Goal: Information Seeking & Learning: Understand process/instructions

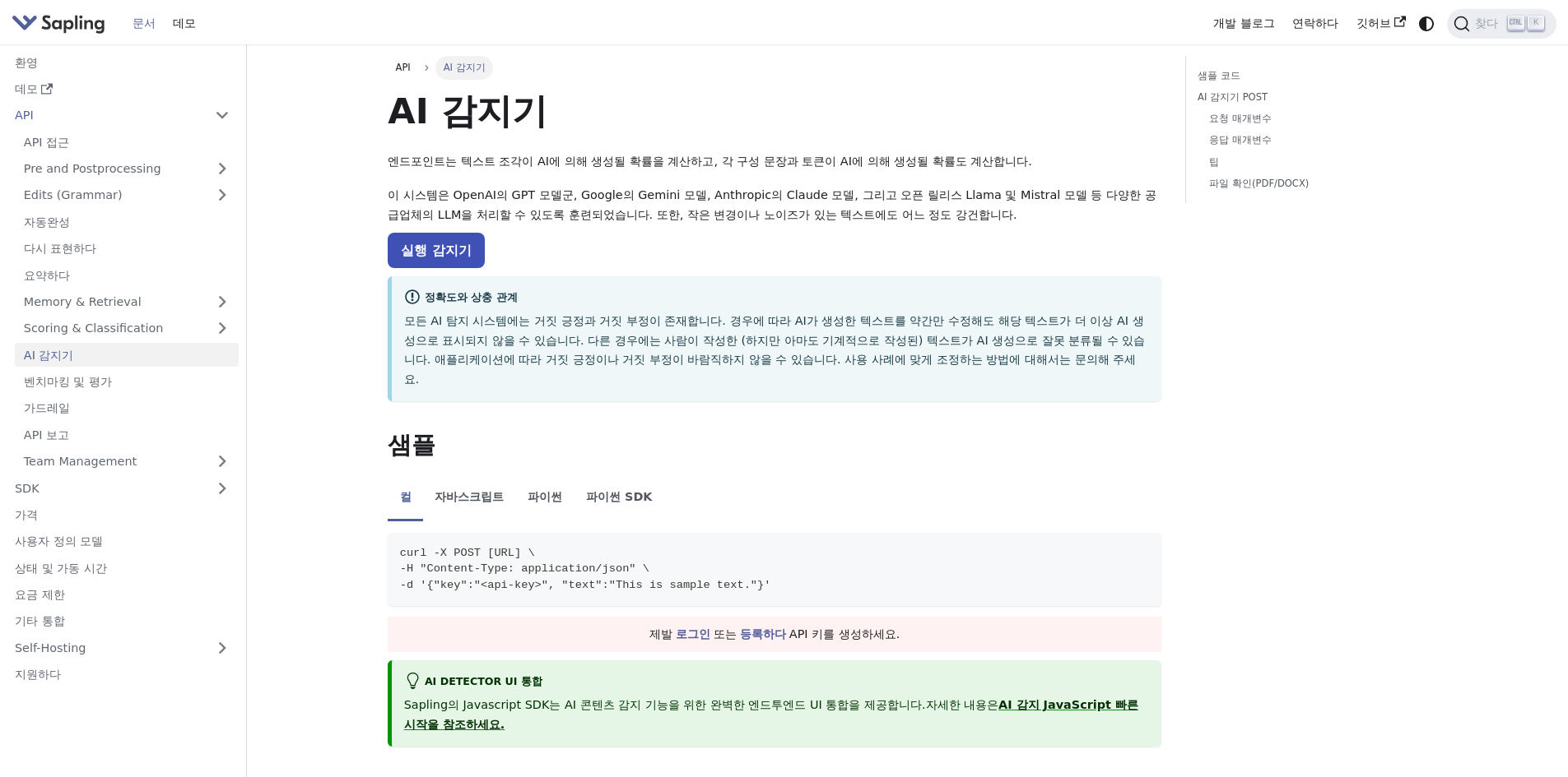
click at [736, 241] on p "실행 감지기" at bounding box center [773, 251] width 773 height 22
click at [79, 139] on link "API 접근" at bounding box center [126, 142] width 223 height 24
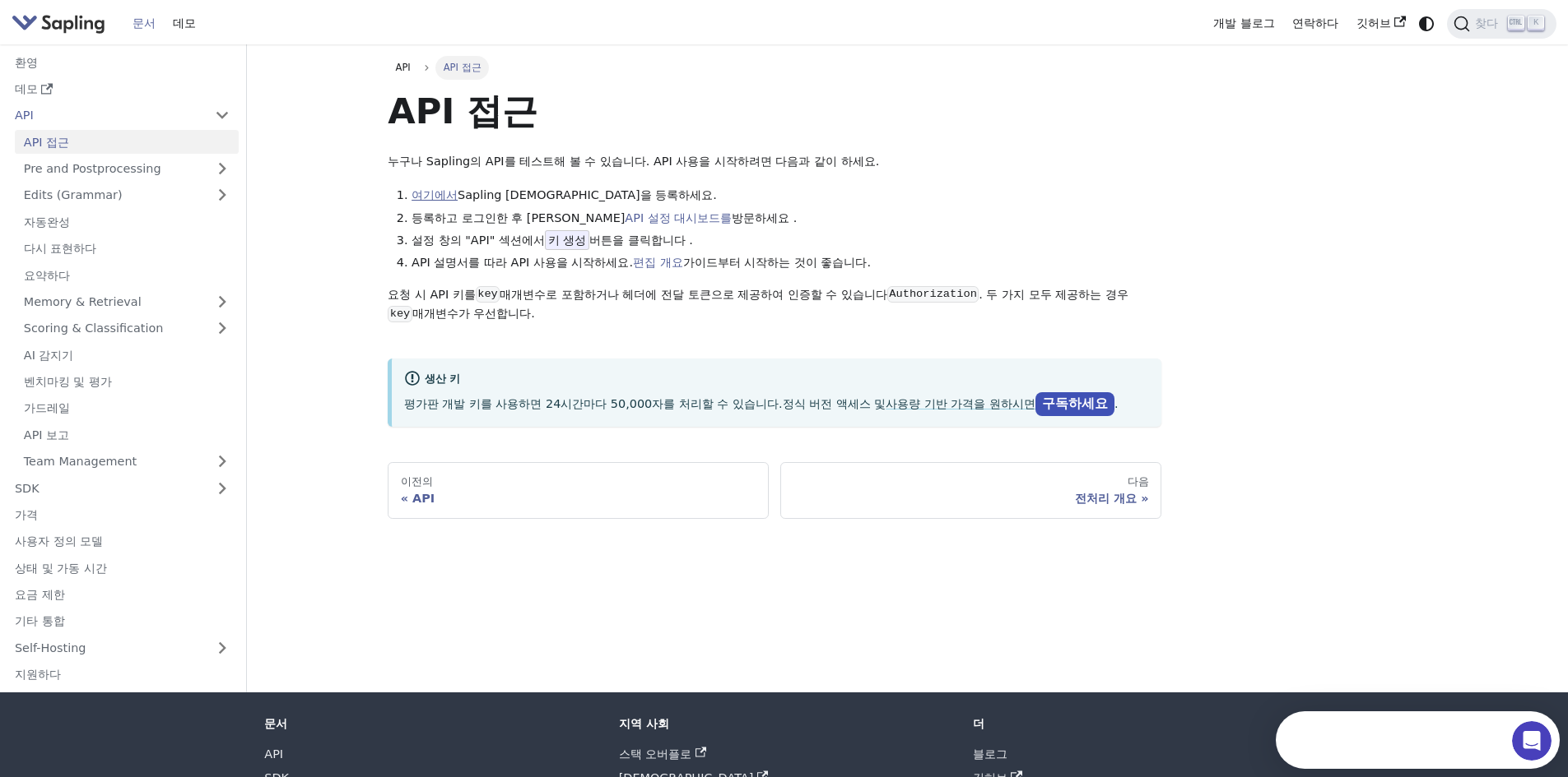
click at [427, 198] on font "여기에서" at bounding box center [434, 194] width 46 height 13
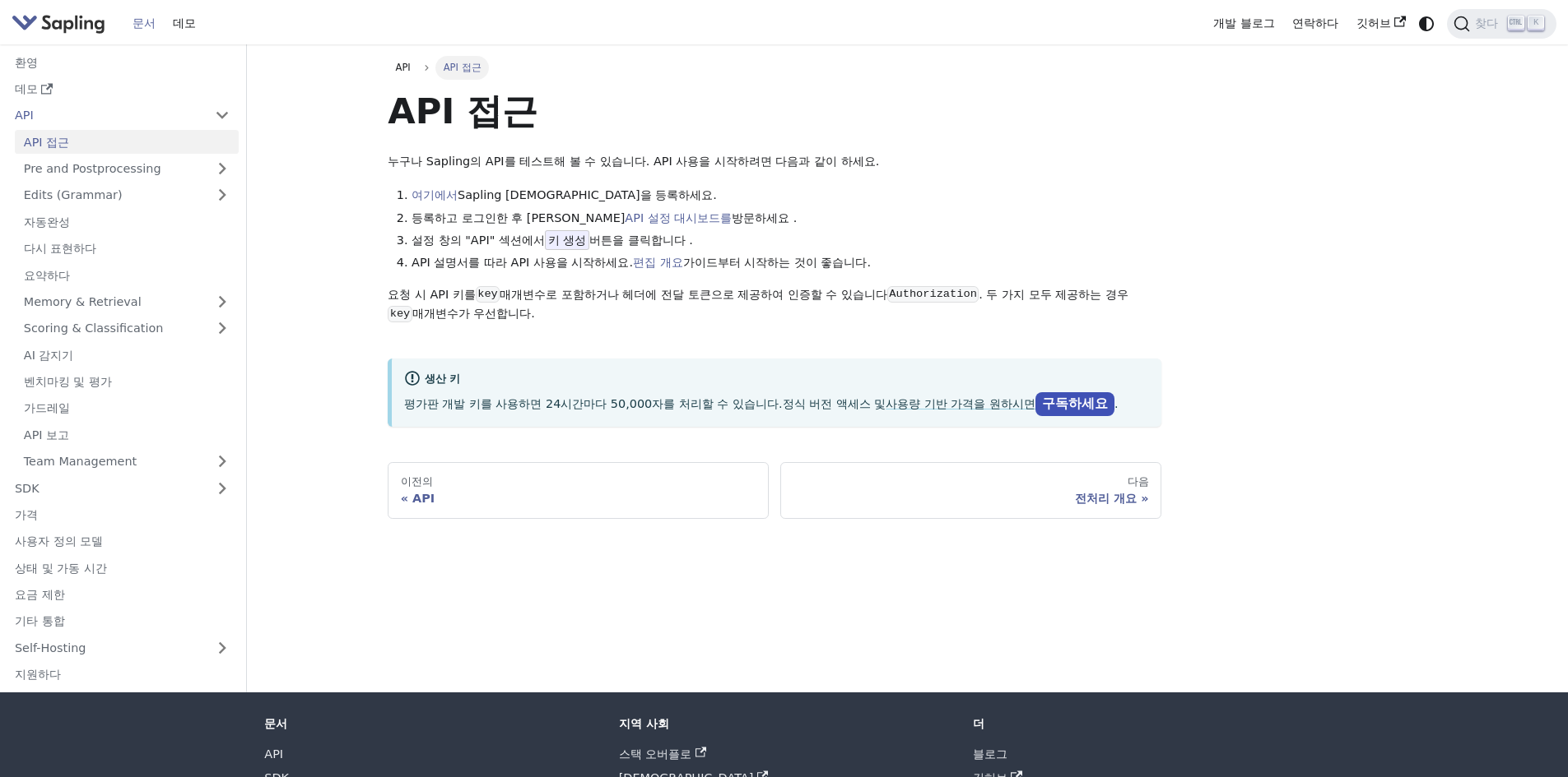
click at [1149, 215] on li "등록하고 로그인한 후 [PERSON_NAME] API 설정 대시보드를 방문하세요 ." at bounding box center [786, 219] width 750 height 20
click at [1036, 141] on div "API 접근 누구나 Sapling의 API를 테스트해 볼 수 있습니다. API 사용을 시작하려면 다음과 같이 하세요. 여기에서 [DEMOGRA…" at bounding box center [773, 258] width 773 height 338
click at [95, 353] on link "AI 감지기" at bounding box center [126, 355] width 223 height 24
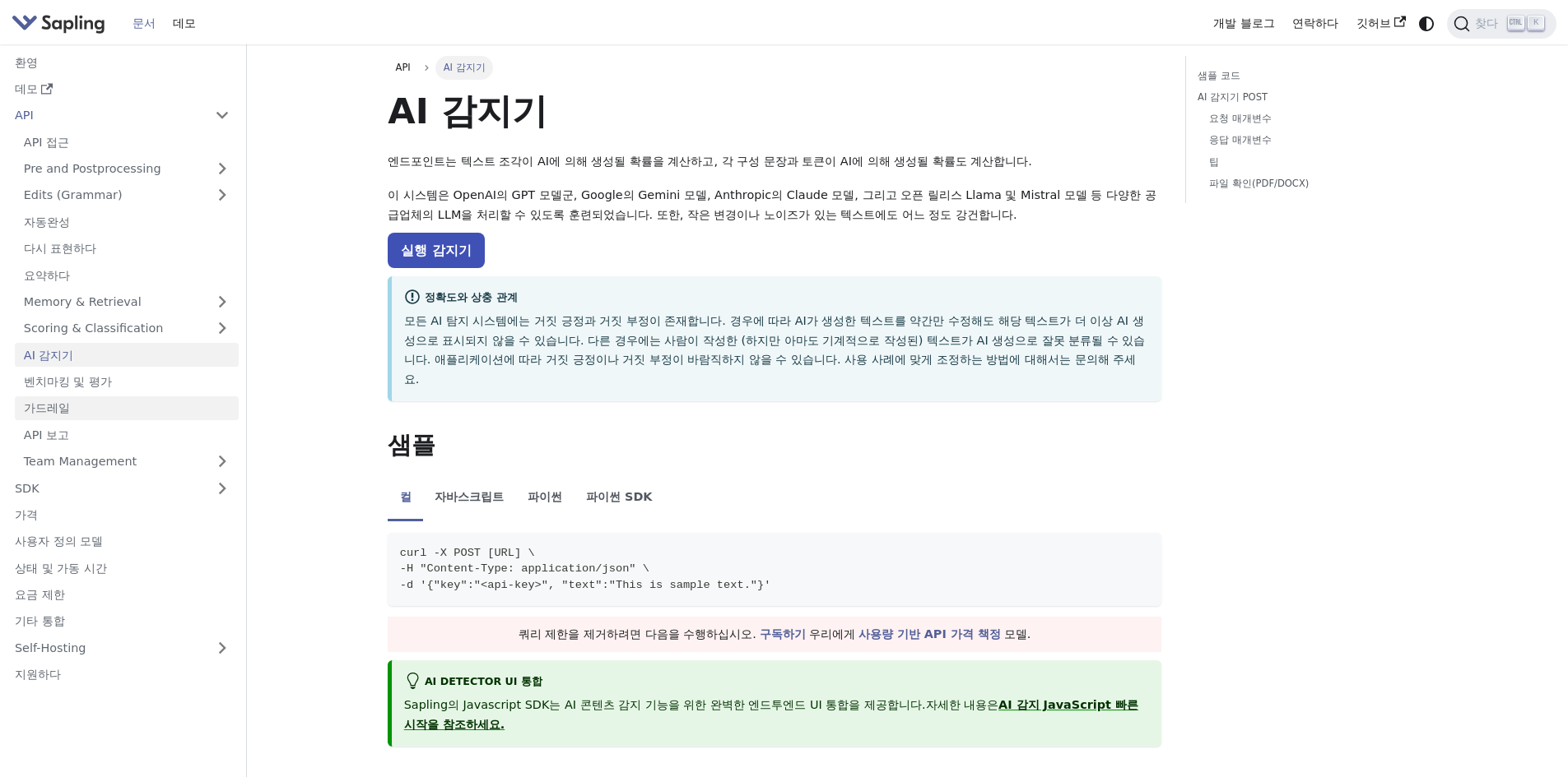
click at [77, 405] on link "가드레일" at bounding box center [126, 409] width 223 height 24
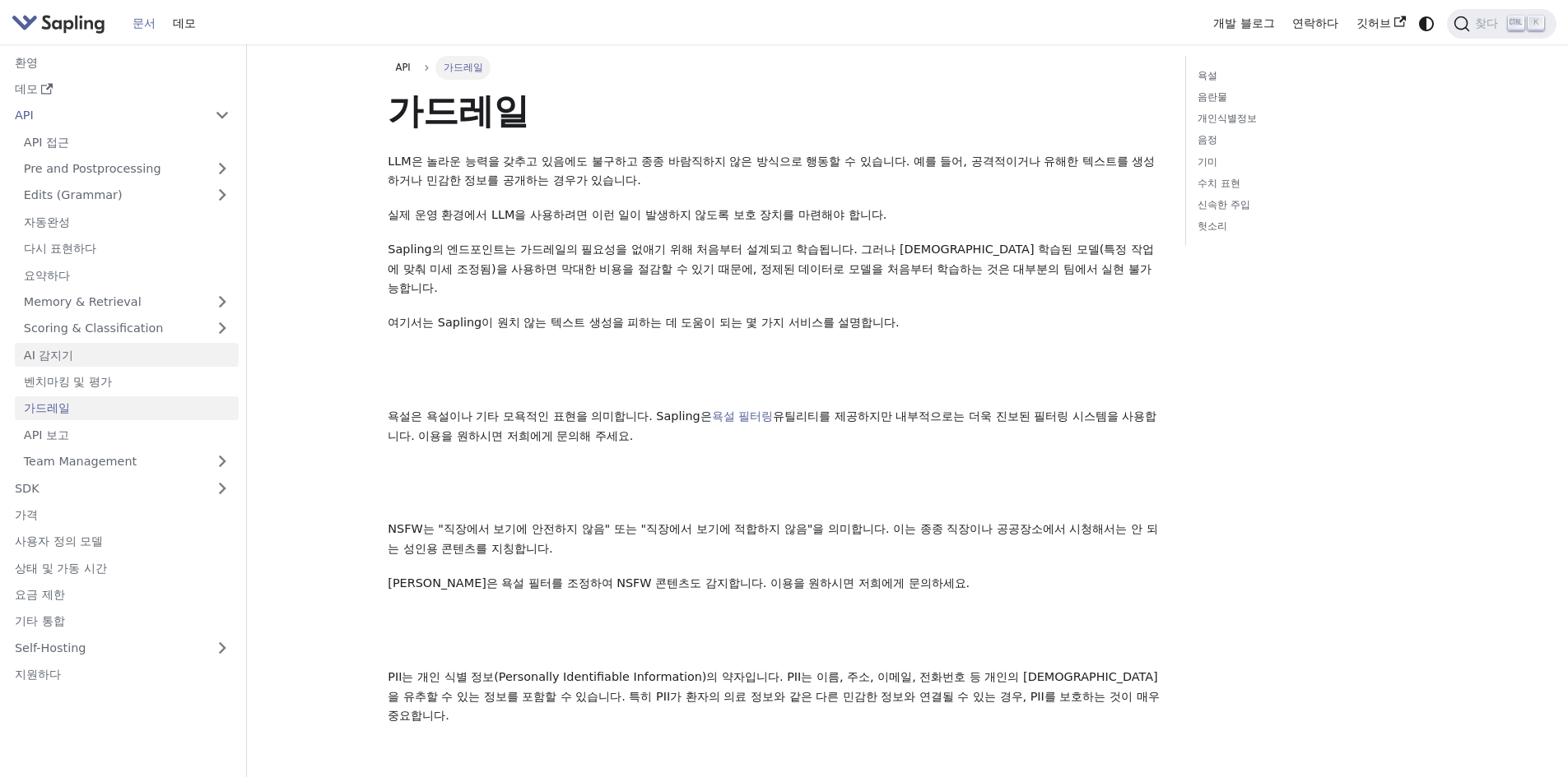
click at [79, 352] on link "AI 감지기" at bounding box center [126, 355] width 223 height 24
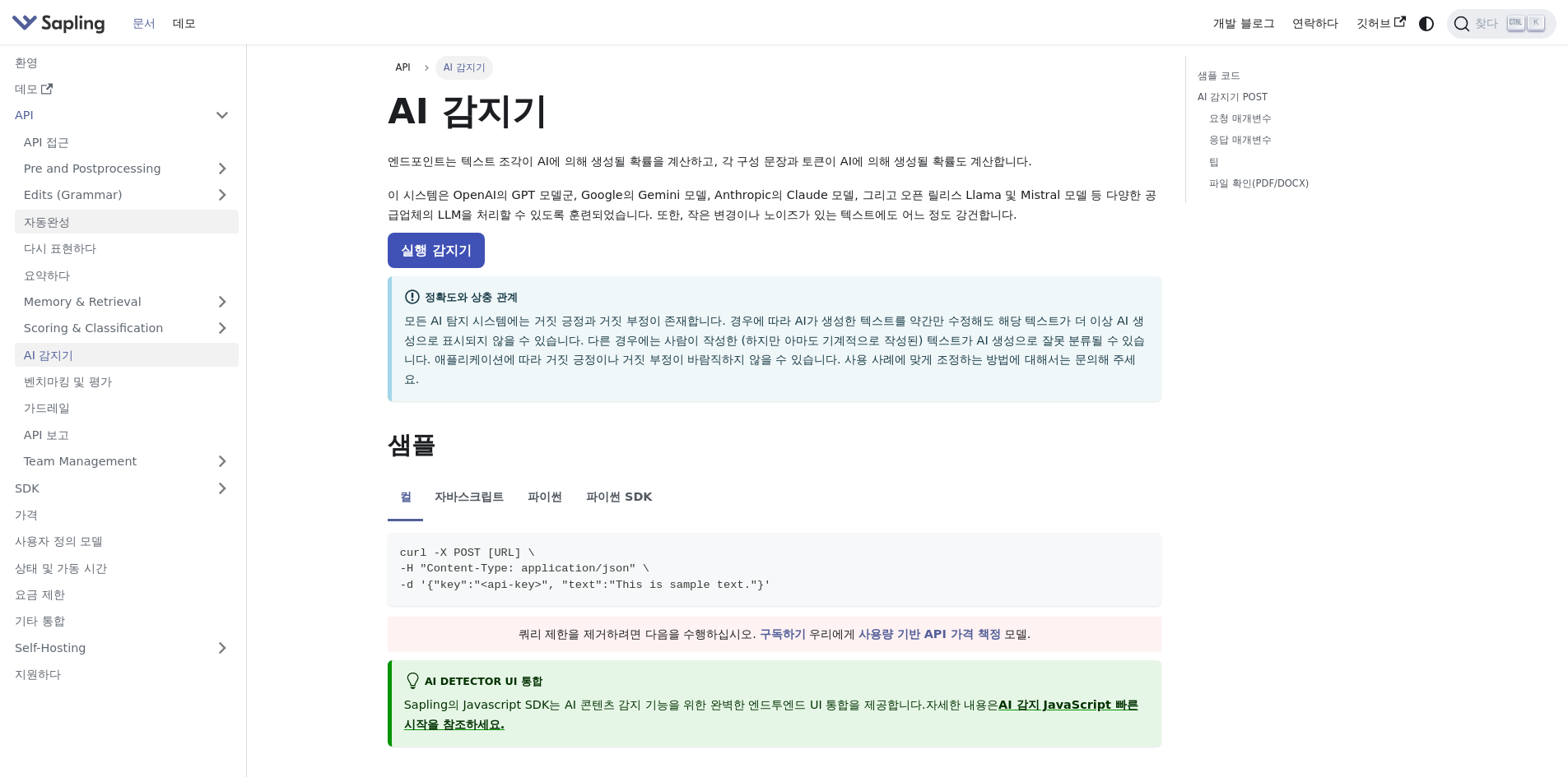
click at [77, 222] on link "자동완성" at bounding box center [126, 221] width 223 height 24
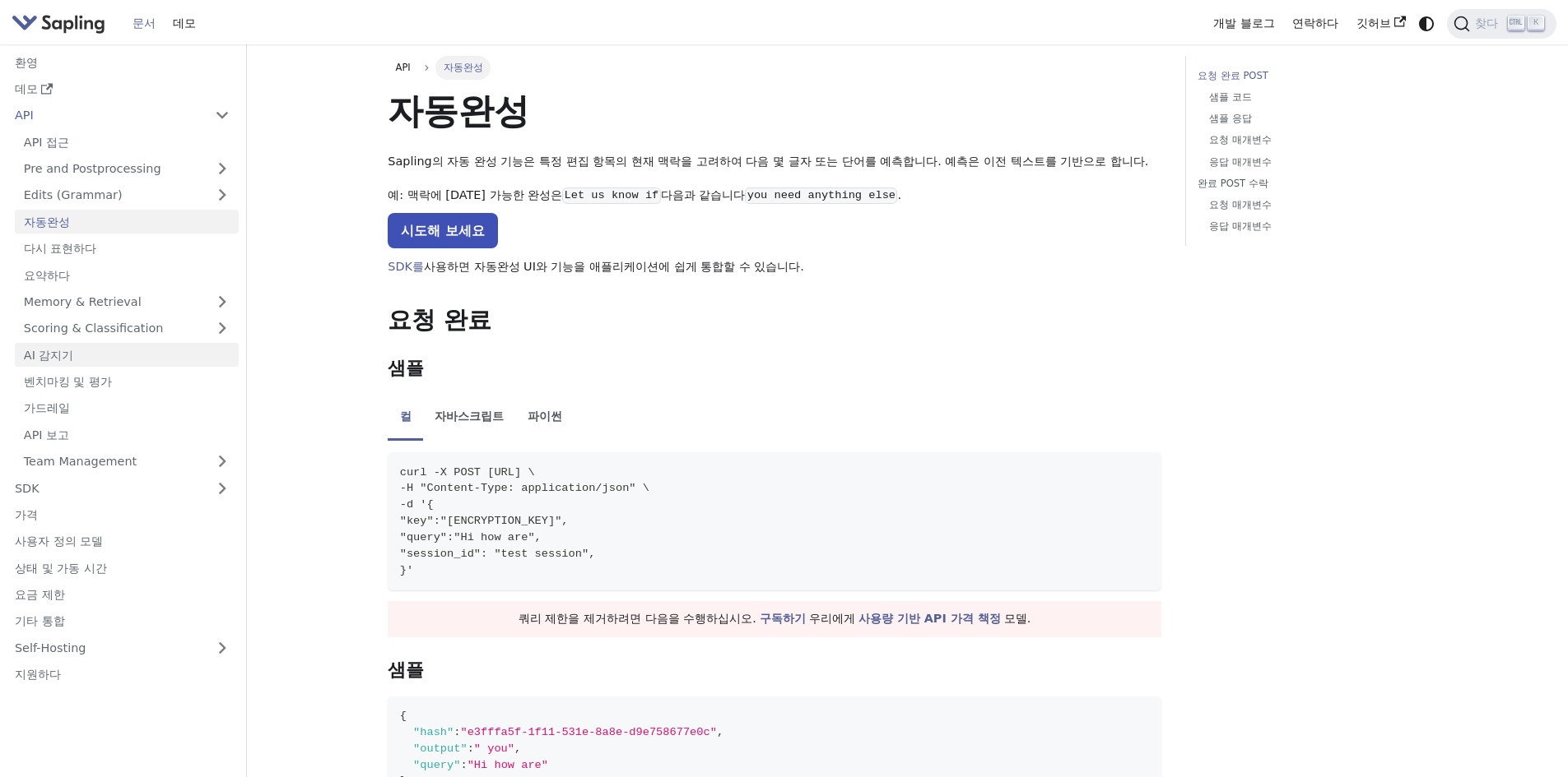
click at [78, 362] on link "AI 감지기" at bounding box center [126, 355] width 223 height 24
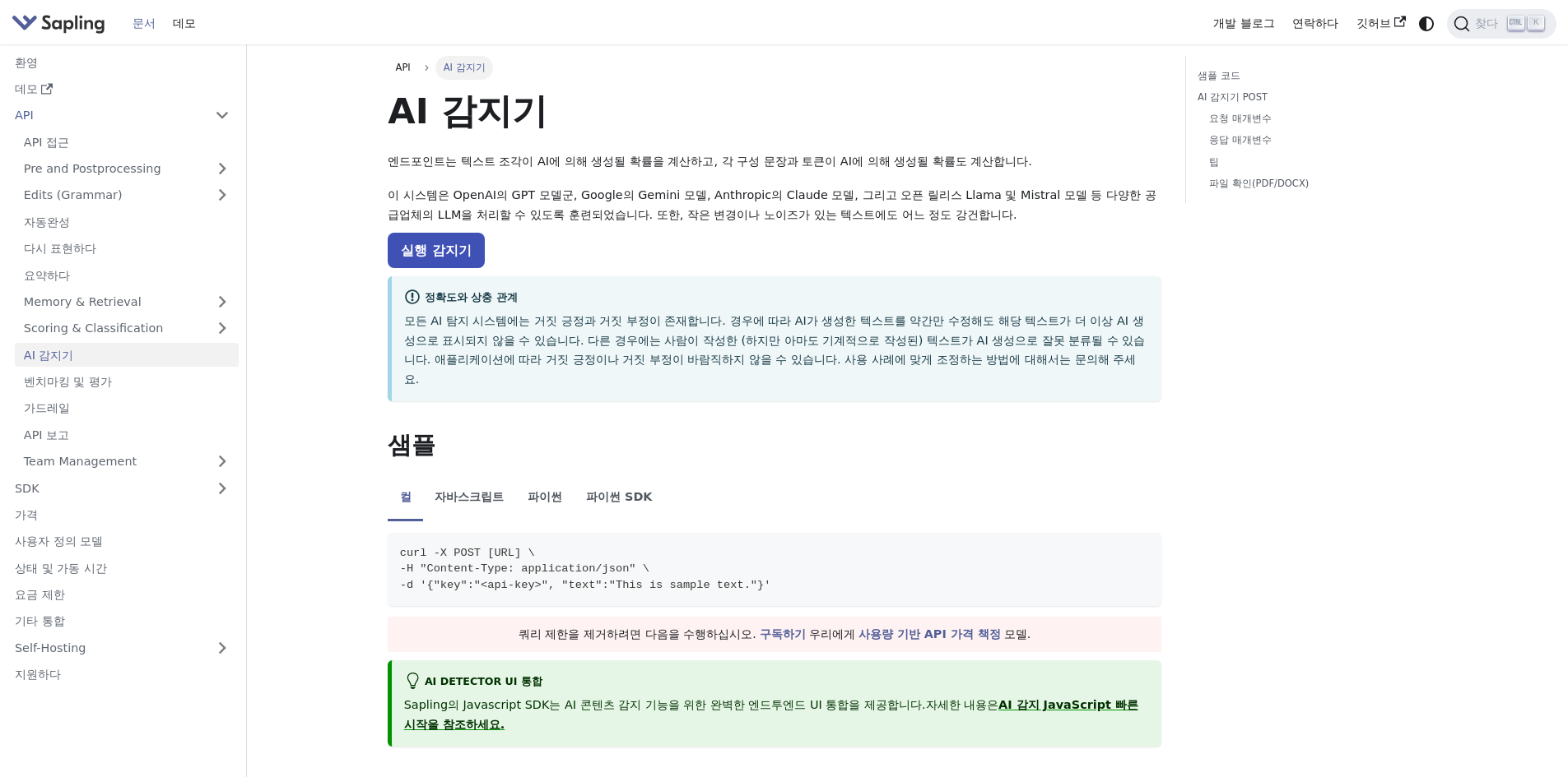
drag, startPoint x: 831, startPoint y: 262, endPoint x: 1355, endPoint y: 306, distance: 525.8
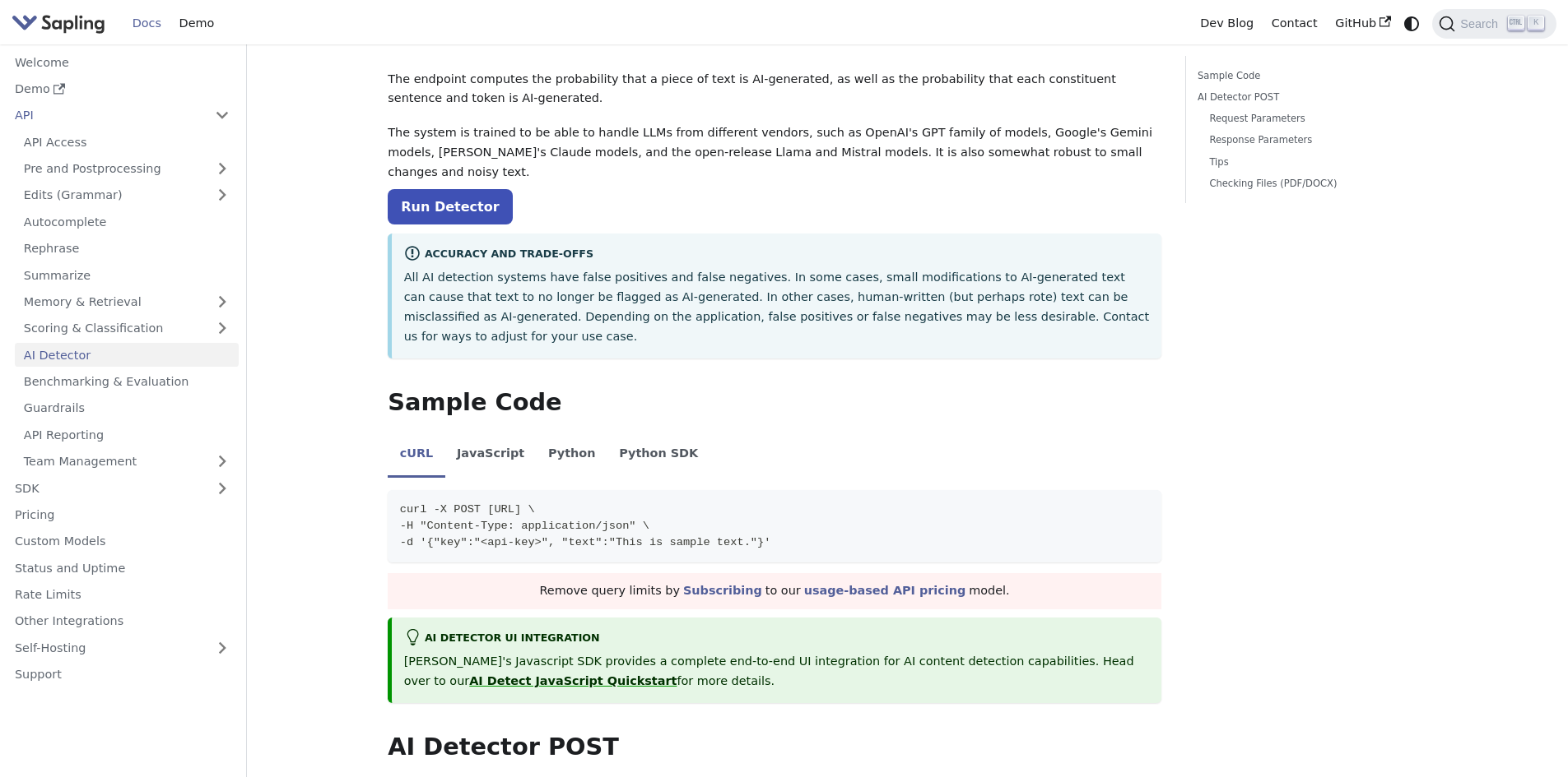
scroll to position [247, 0]
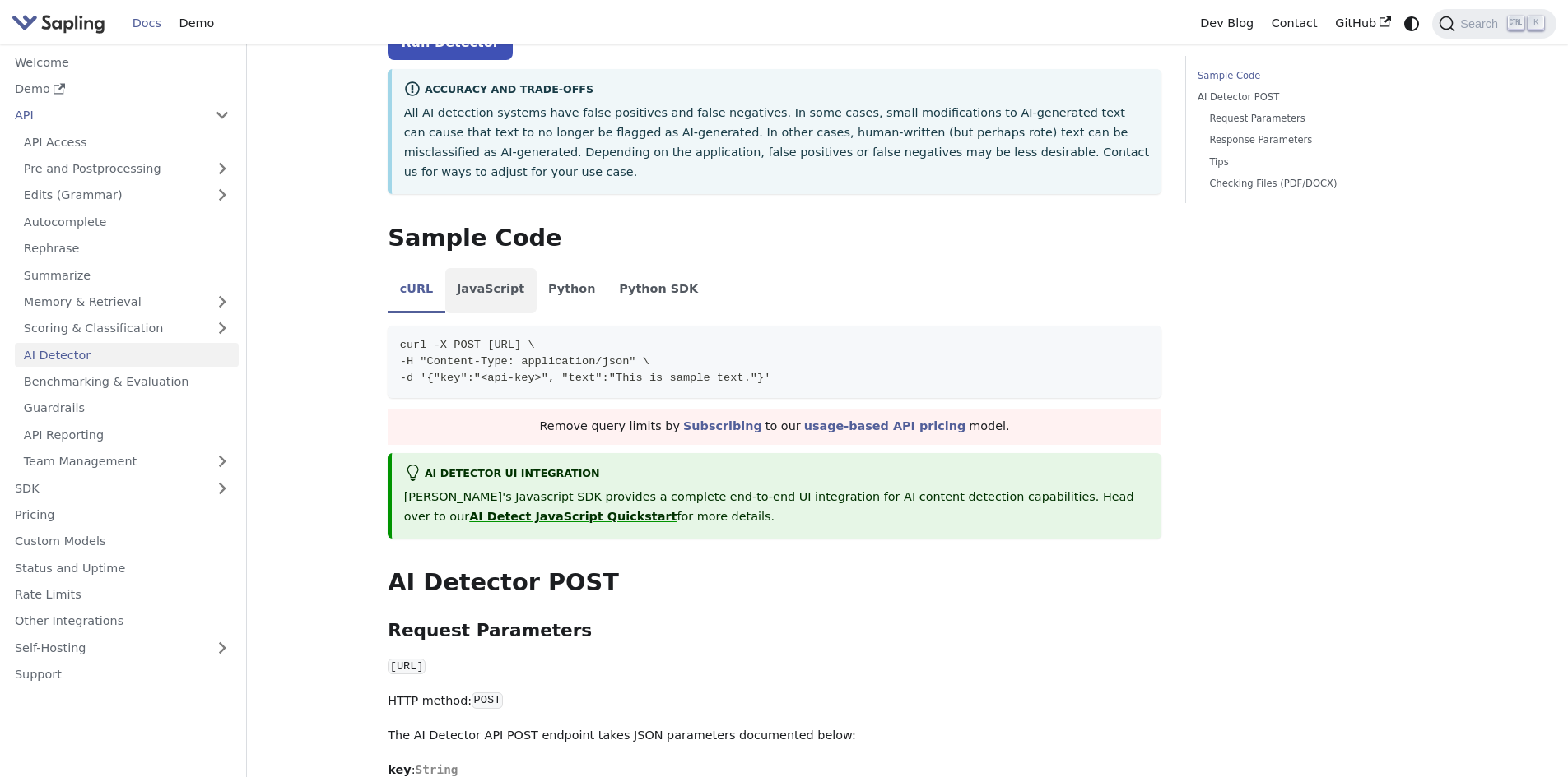
click at [505, 268] on li "JavaScript" at bounding box center [490, 291] width 91 height 46
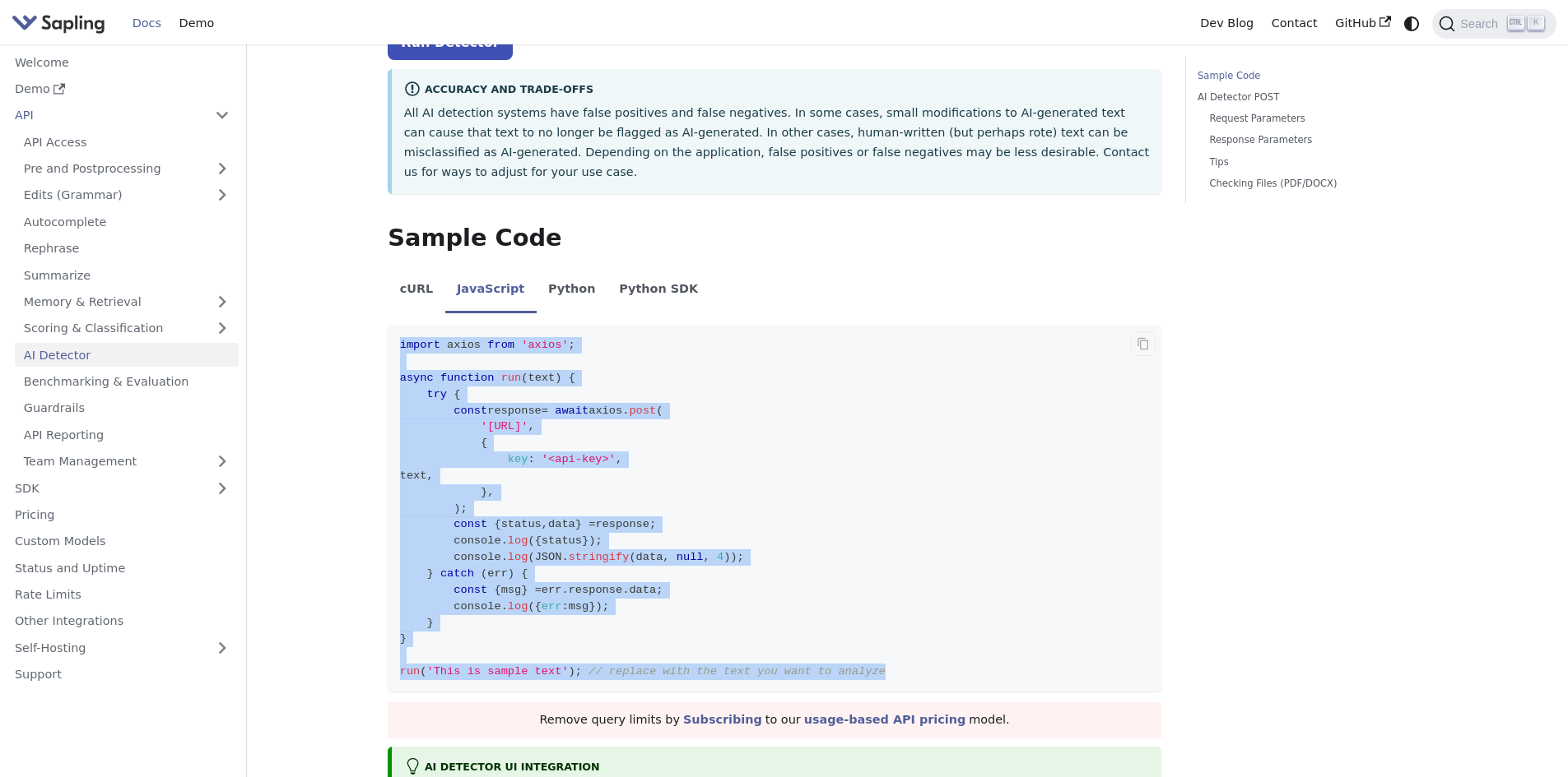
drag, startPoint x: 860, startPoint y: 638, endPoint x: 398, endPoint y: 296, distance: 574.8
click at [398, 326] on code "import axios from 'axios' ; async function run ( text ) { try { const response …" at bounding box center [773, 510] width 773 height 366
copy code "import axios from 'axios' ; async function run ( text ) { try { const response …"
click at [971, 383] on code "import axios from 'axios' ; async function run ( text ) { try { const response …" at bounding box center [773, 510] width 773 height 366
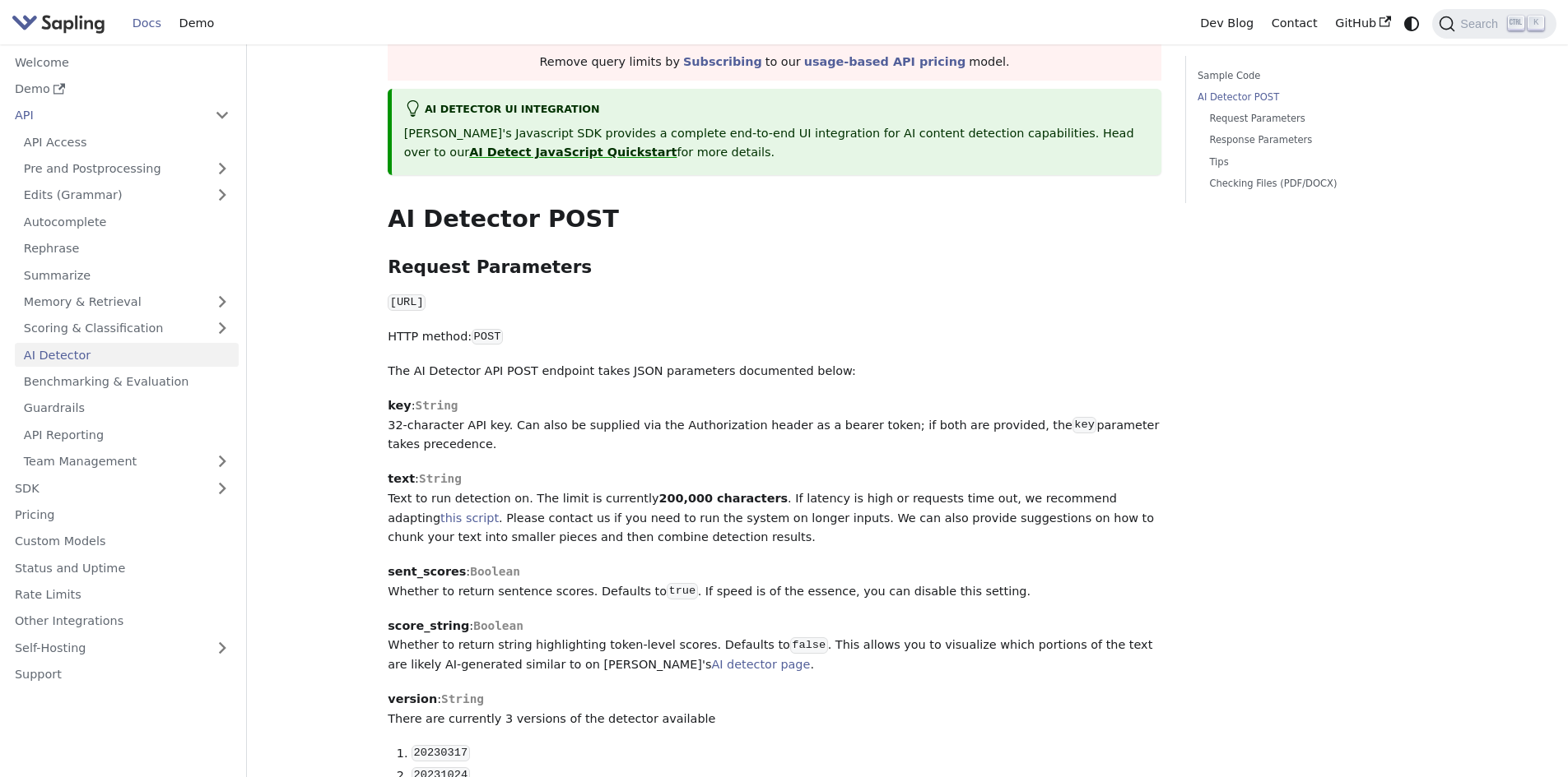
scroll to position [988, 0]
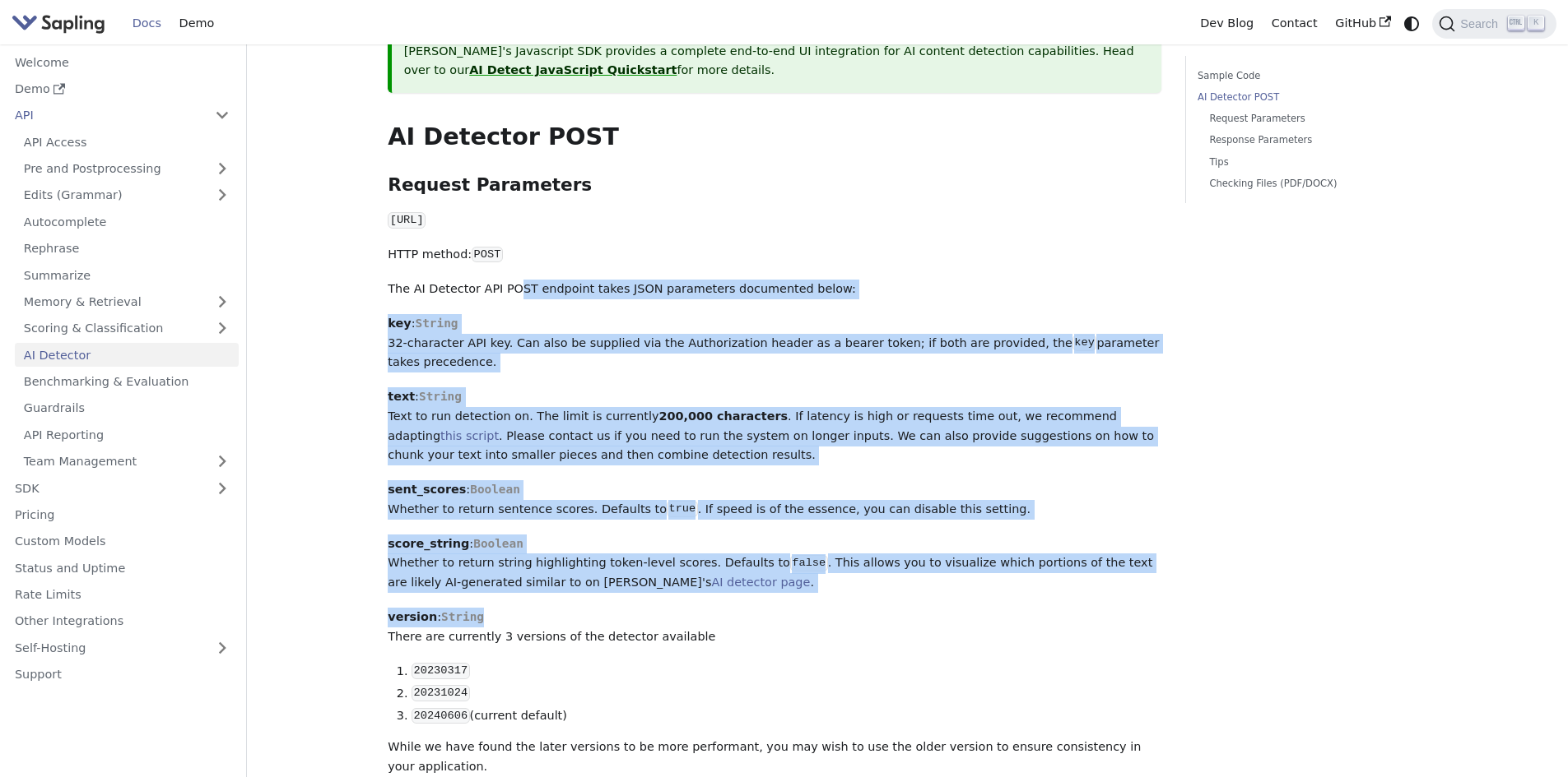
drag, startPoint x: 514, startPoint y: 249, endPoint x: 709, endPoint y: 567, distance: 373.0
click at [701, 567] on div "AI Detector The endpoint computes the probability that a piece of text is AI-ge…" at bounding box center [773, 490] width 773 height 2777
click at [942, 557] on p "score_string : Boolean Whether to return string highlighting token-level scores…" at bounding box center [773, 564] width 773 height 59
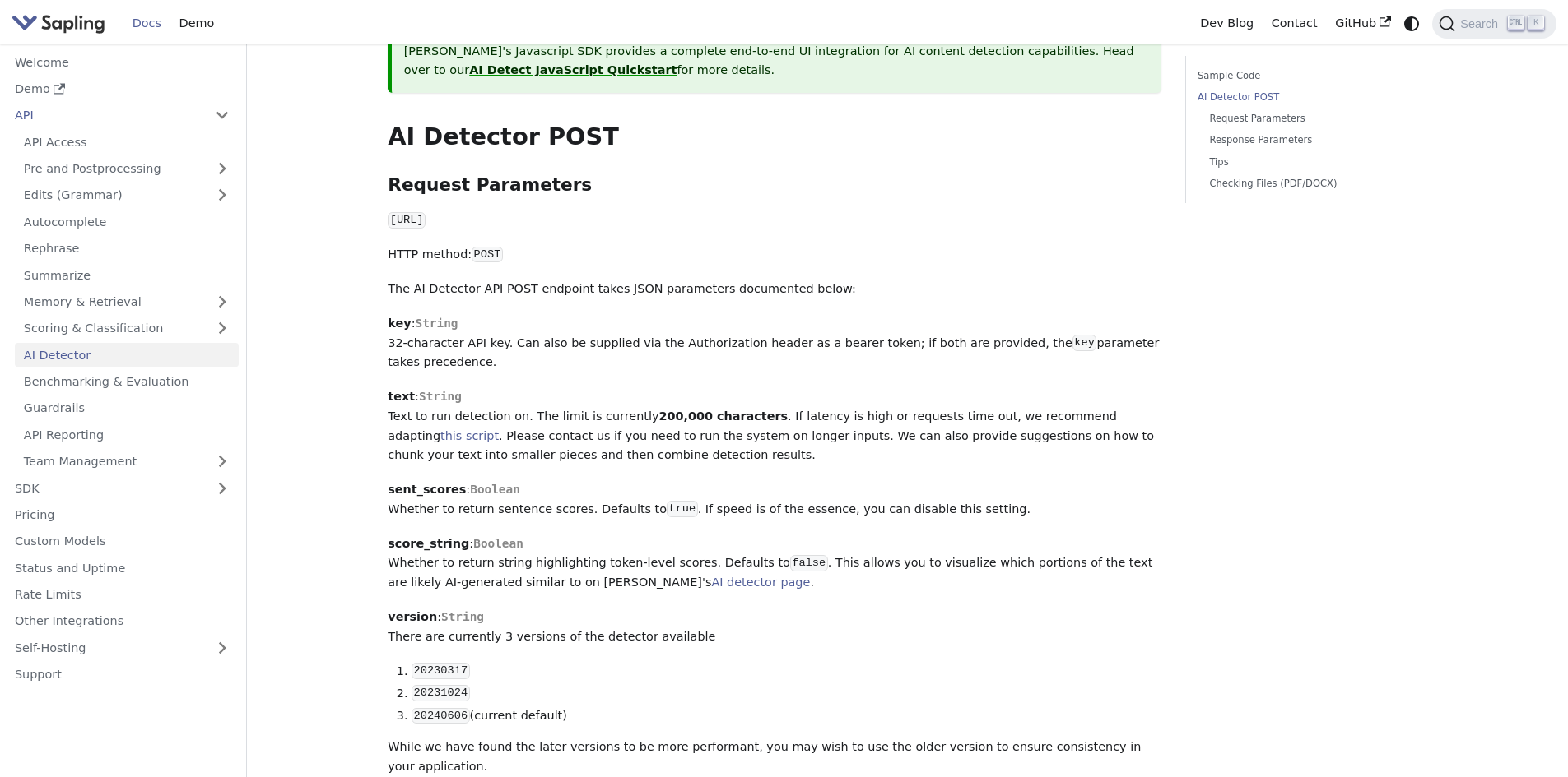
click at [791, 480] on p "sent_scores : [PERSON_NAME] to return sentence scores. Defaults to true . If sp…" at bounding box center [773, 500] width 773 height 39
click at [1053, 480] on p "sent_scores : [PERSON_NAME] to return sentence scores. Defaults to true . If sp…" at bounding box center [773, 500] width 773 height 39
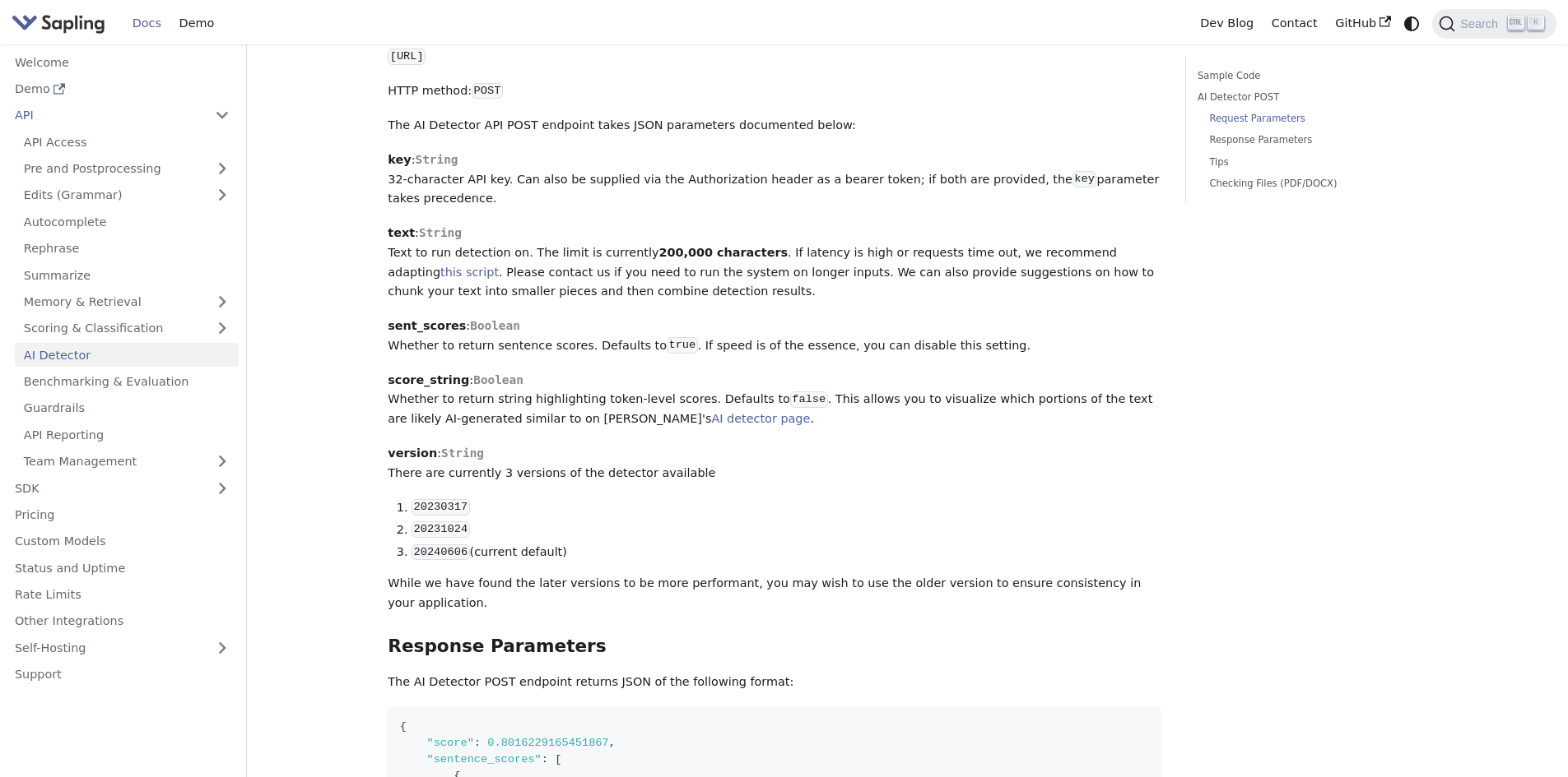
scroll to position [1152, 0]
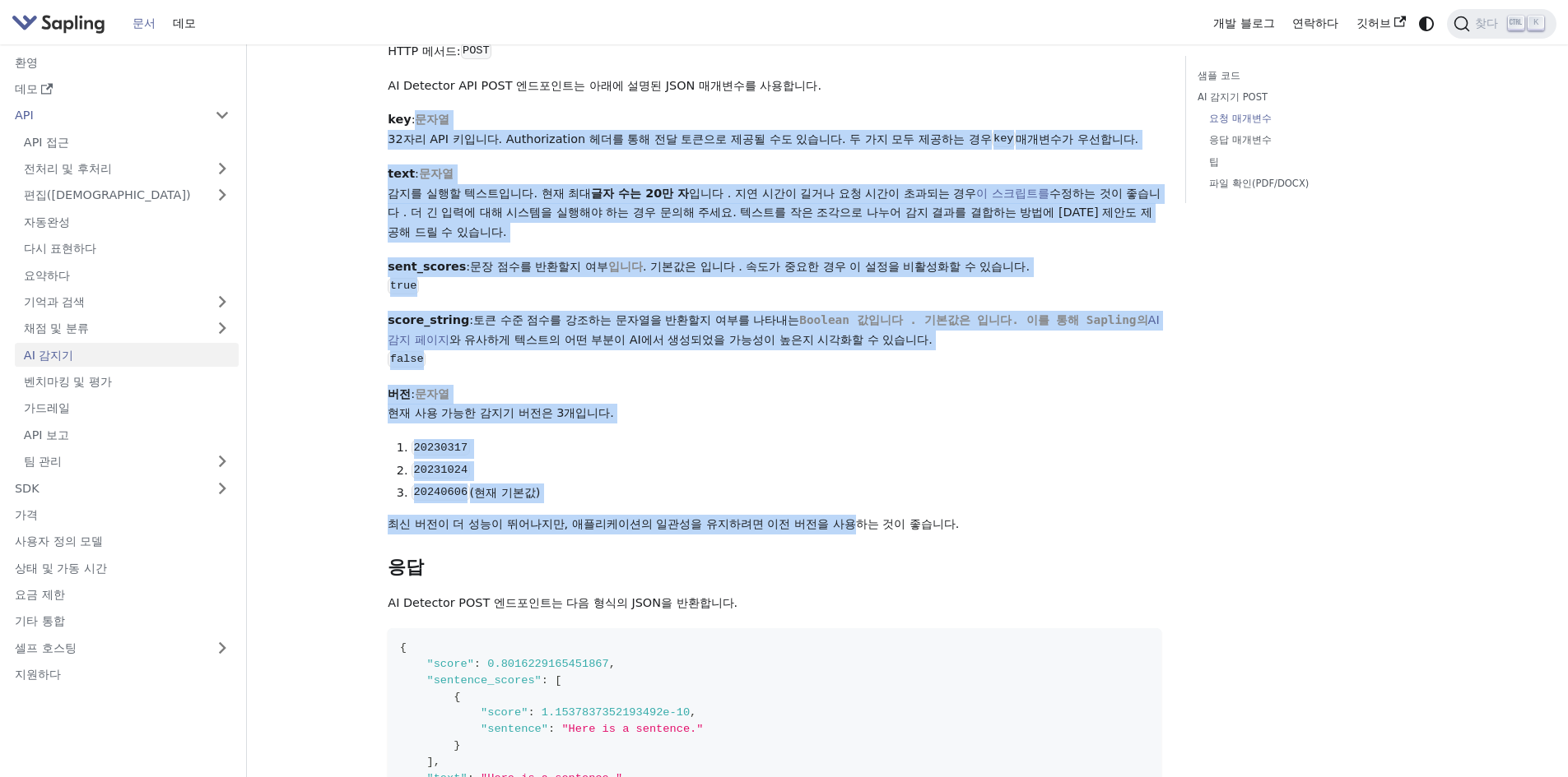
drag, startPoint x: 692, startPoint y: 111, endPoint x: 877, endPoint y: 527, distance: 455.3
click at [877, 527] on div "AI 감지기 엔드포인트는 텍스트 조각이 AI에 의해 생성될 확률을 계산하고, 각 구성 문장과 토큰이 AI에 의해 생성될 확률도 계산합니다. 이…" at bounding box center [773, 257] width 773 height 2640
click at [1134, 479] on li "20231024" at bounding box center [786, 471] width 750 height 20
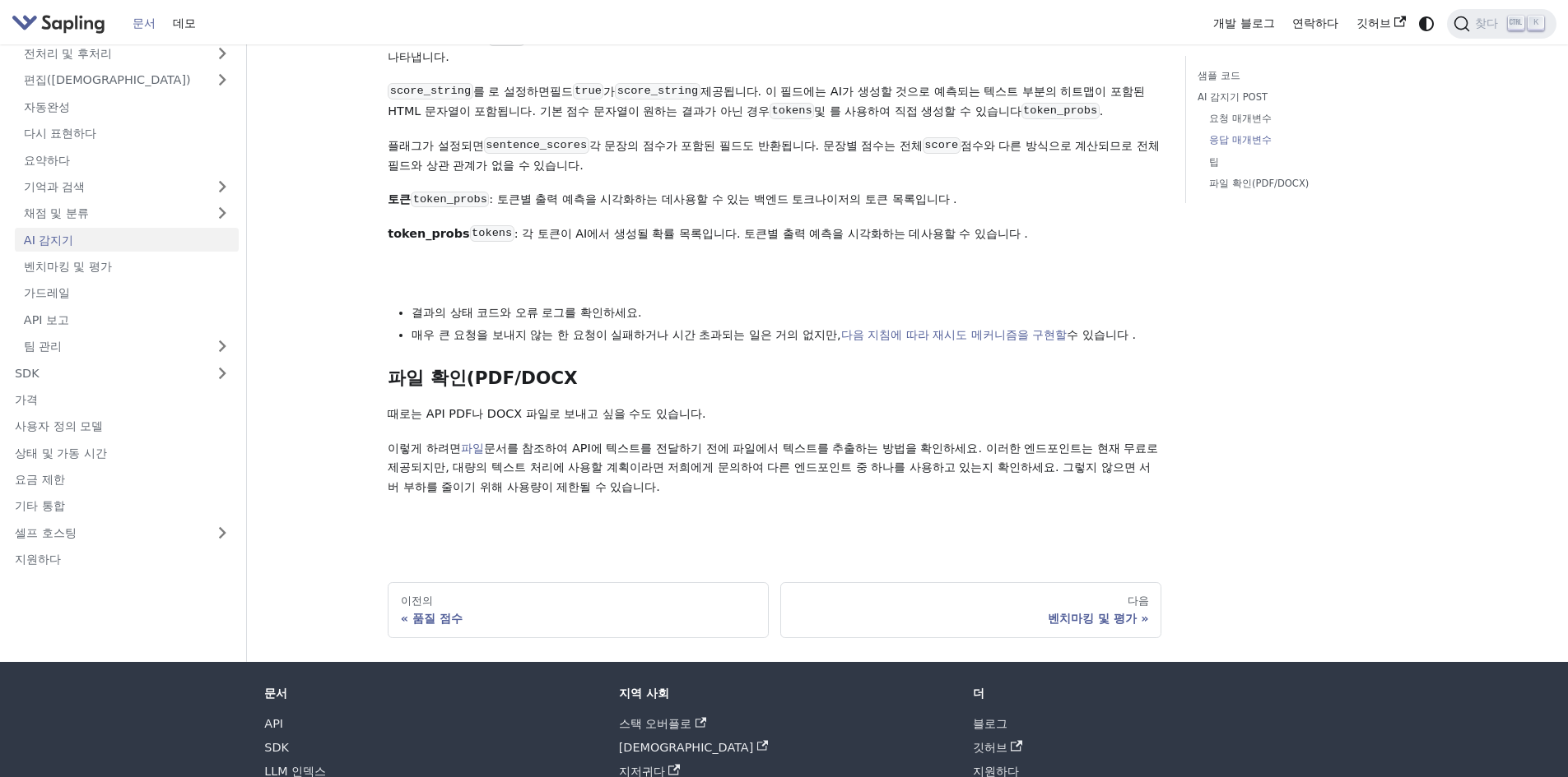
scroll to position [2304, 0]
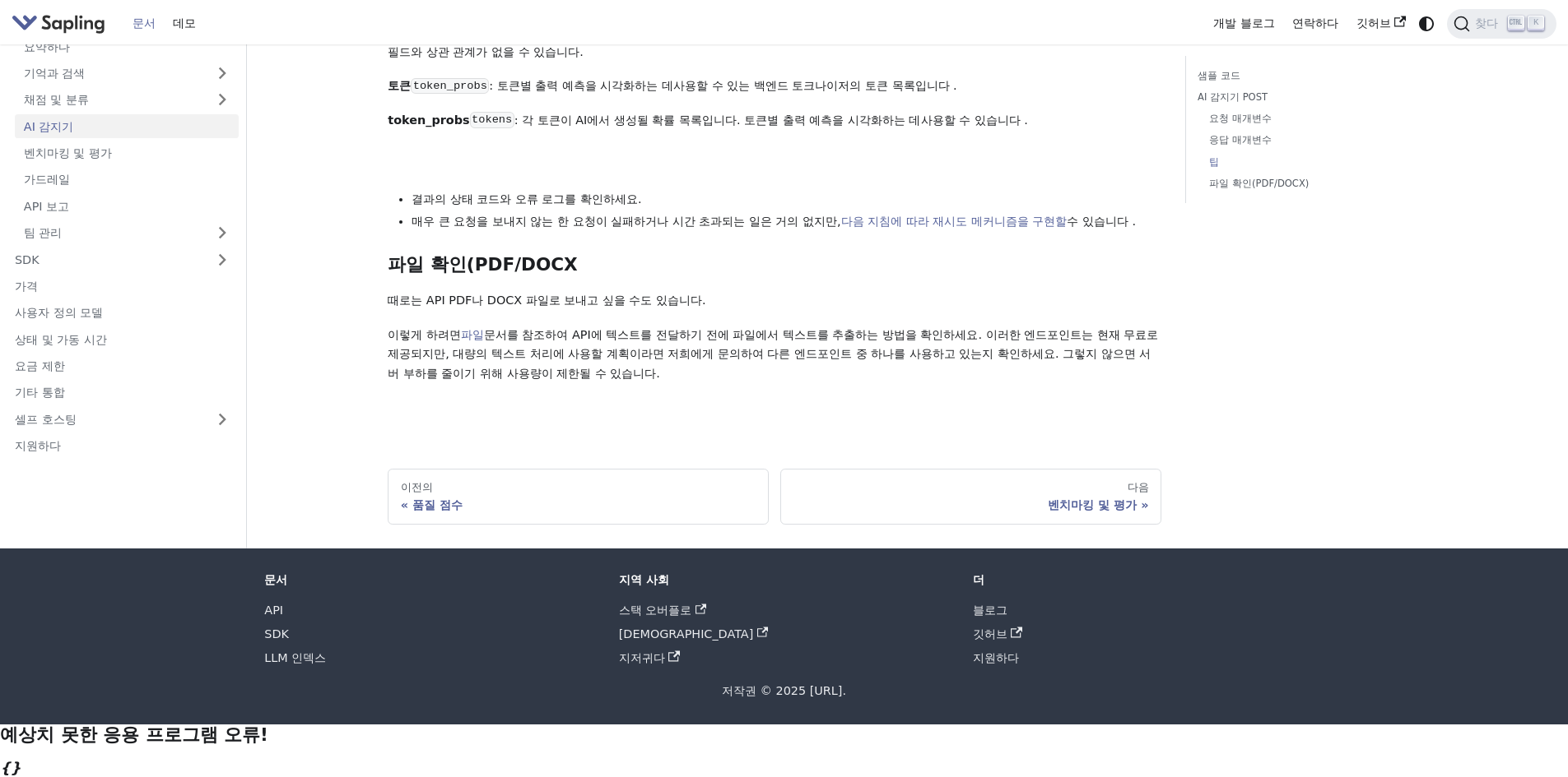
drag, startPoint x: 419, startPoint y: 332, endPoint x: 737, endPoint y: 409, distance: 327.2
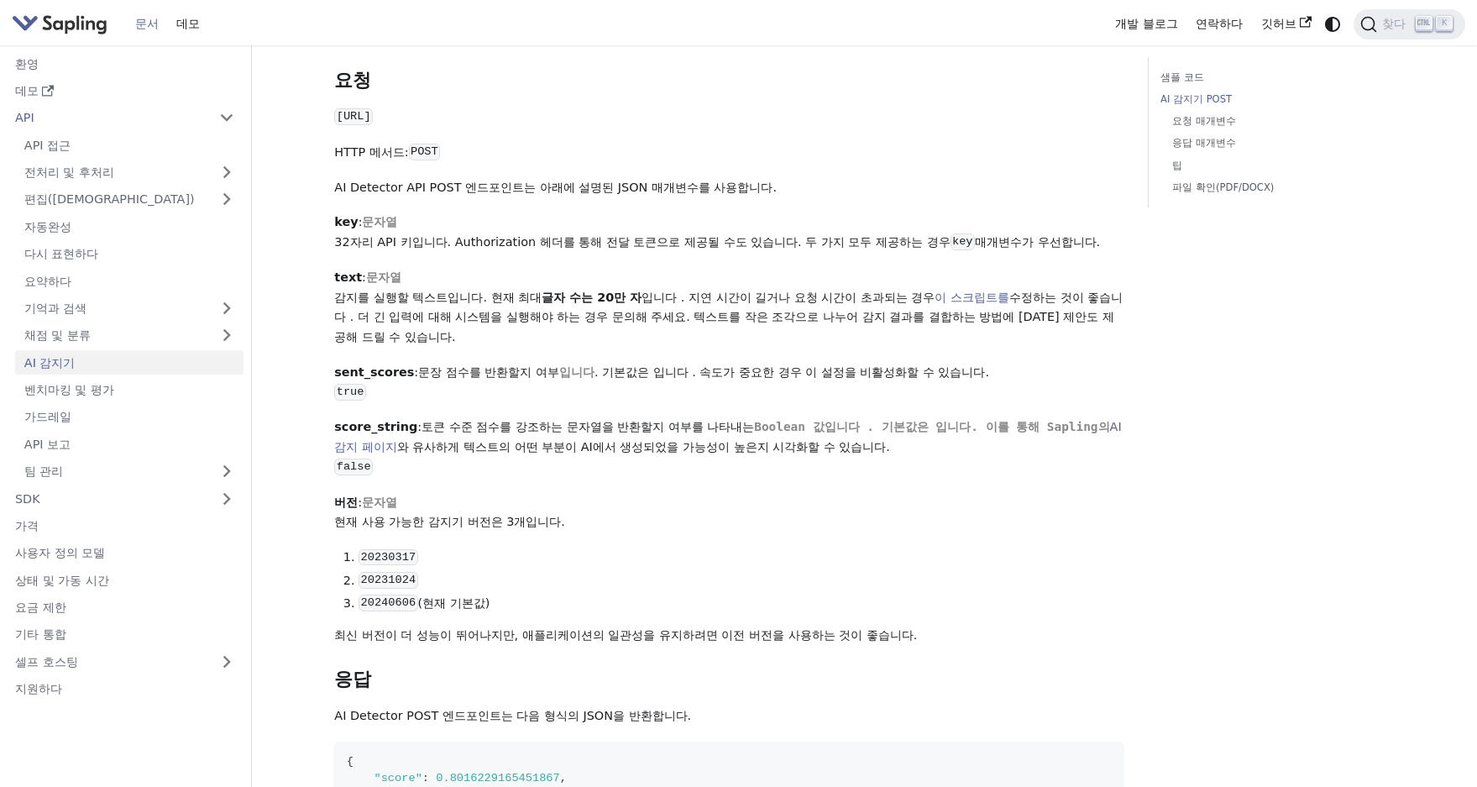
scroll to position [1092, 0]
